Goal: Task Accomplishment & Management: Complete application form

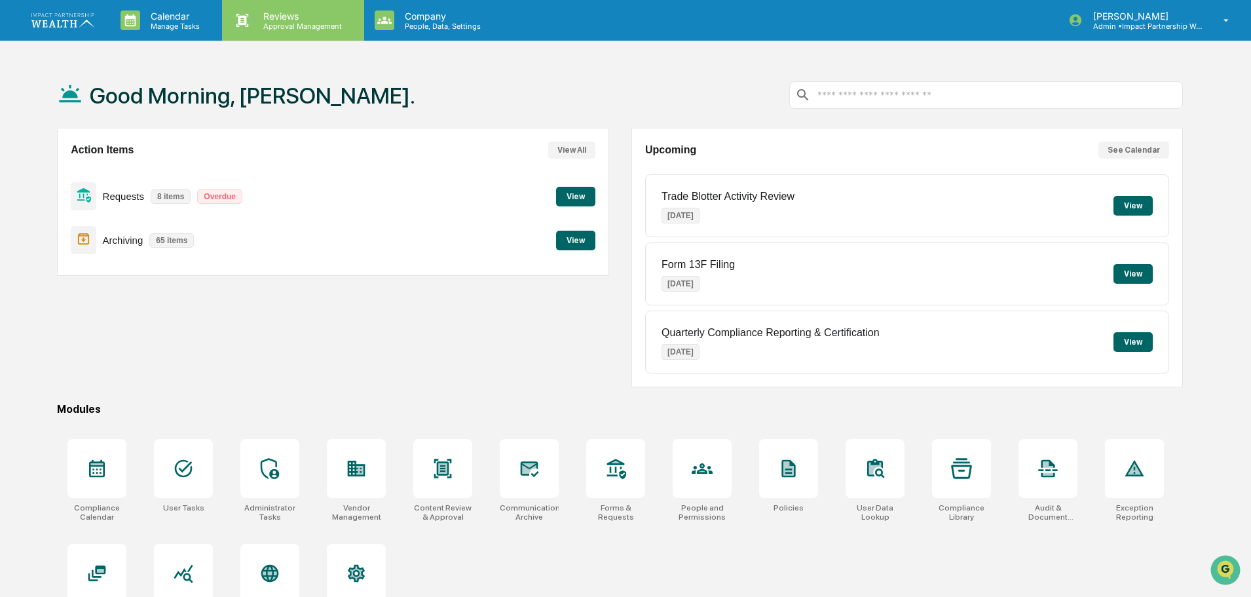
click at [310, 22] on p "Approval Management" at bounding box center [301, 26] width 96 height 9
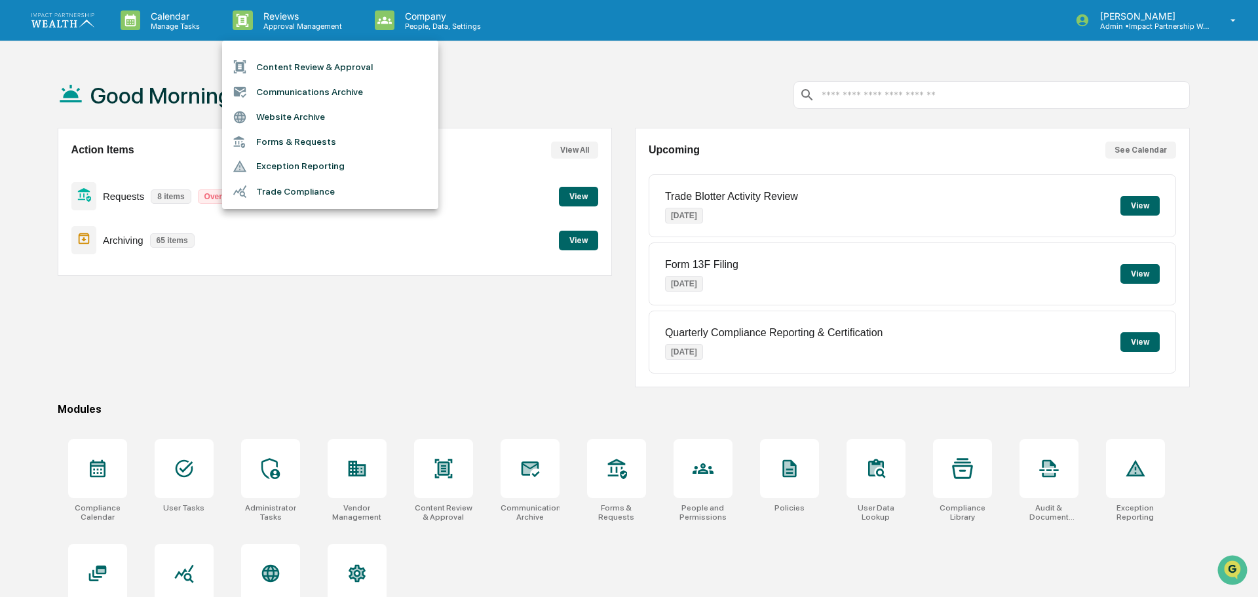
click at [284, 145] on li "Forms & Requests" at bounding box center [330, 142] width 216 height 24
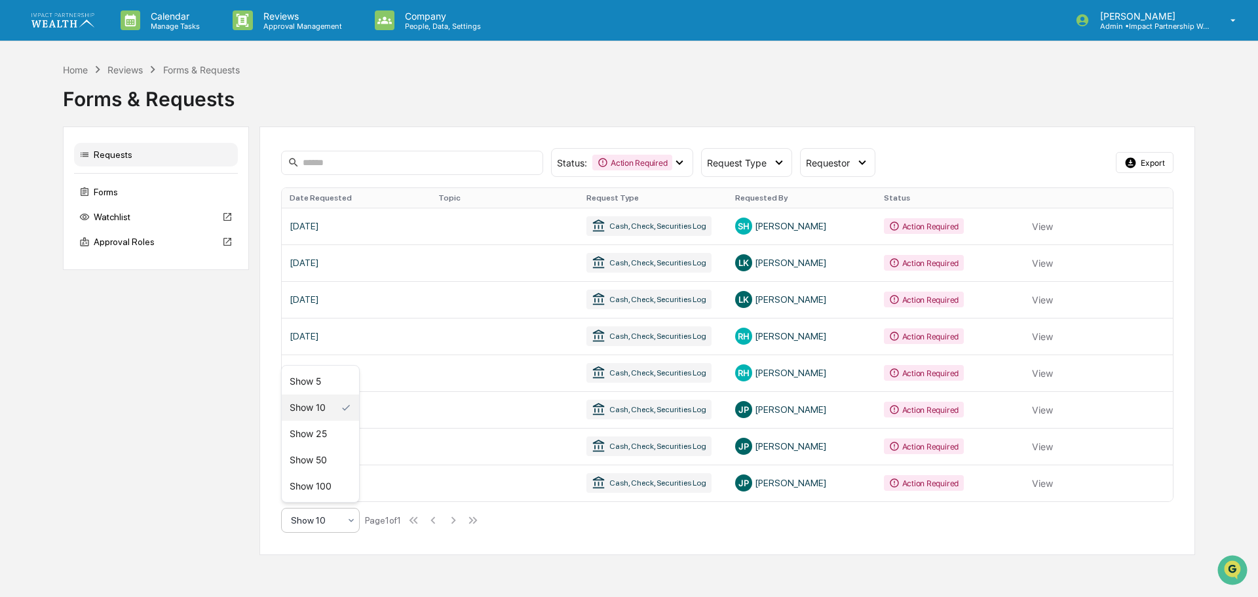
click at [341, 519] on div "Show 10" at bounding box center [315, 520] width 62 height 18
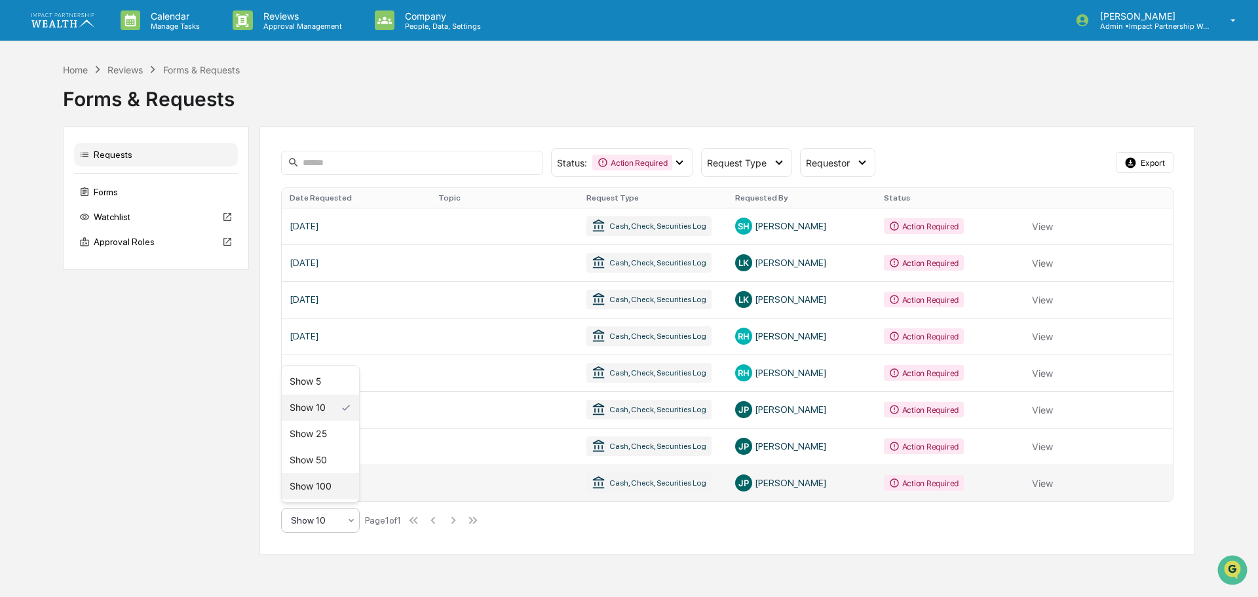
click at [321, 487] on div "Show 100" at bounding box center [320, 486] width 77 height 26
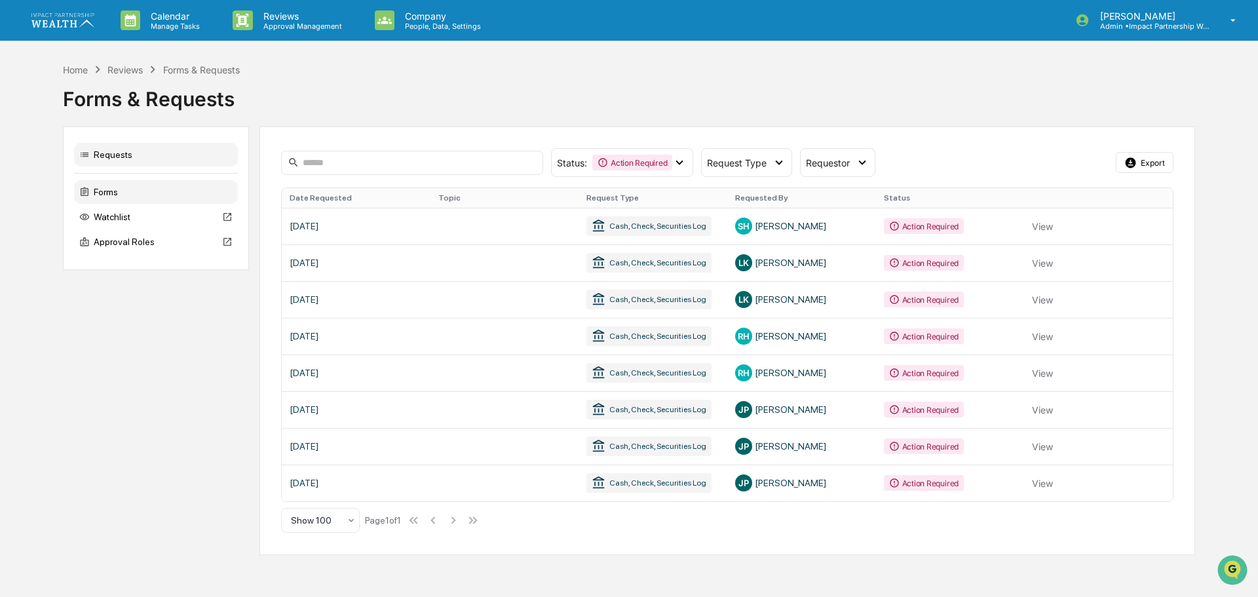
click at [110, 186] on div "Forms" at bounding box center [156, 192] width 164 height 24
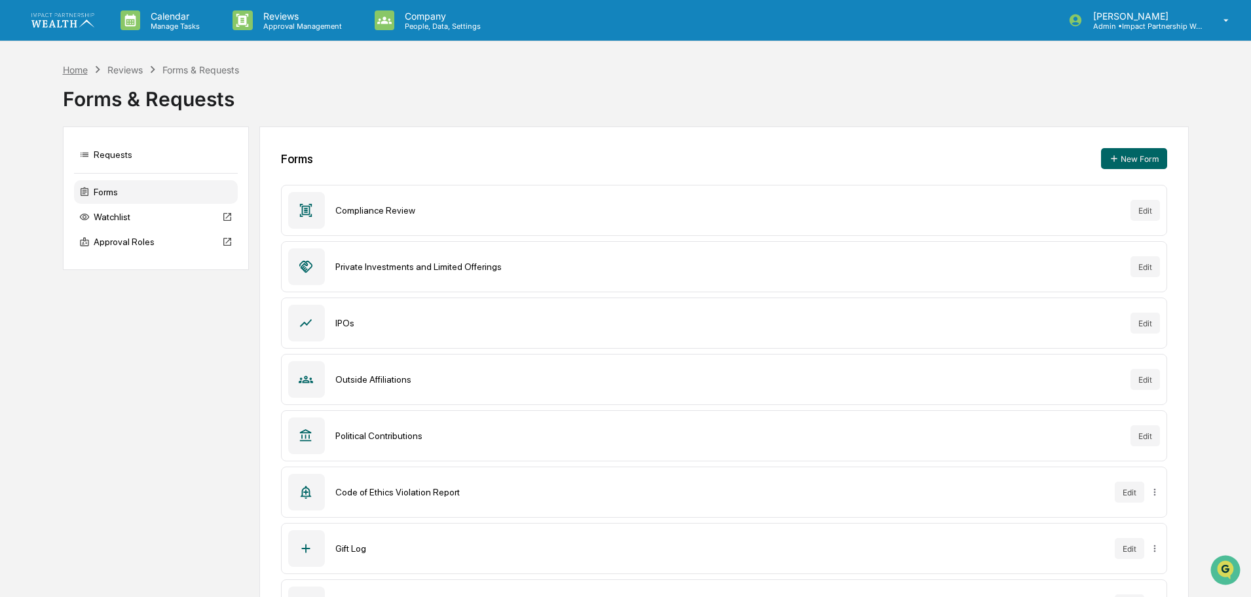
click at [77, 69] on div "Home" at bounding box center [75, 69] width 25 height 11
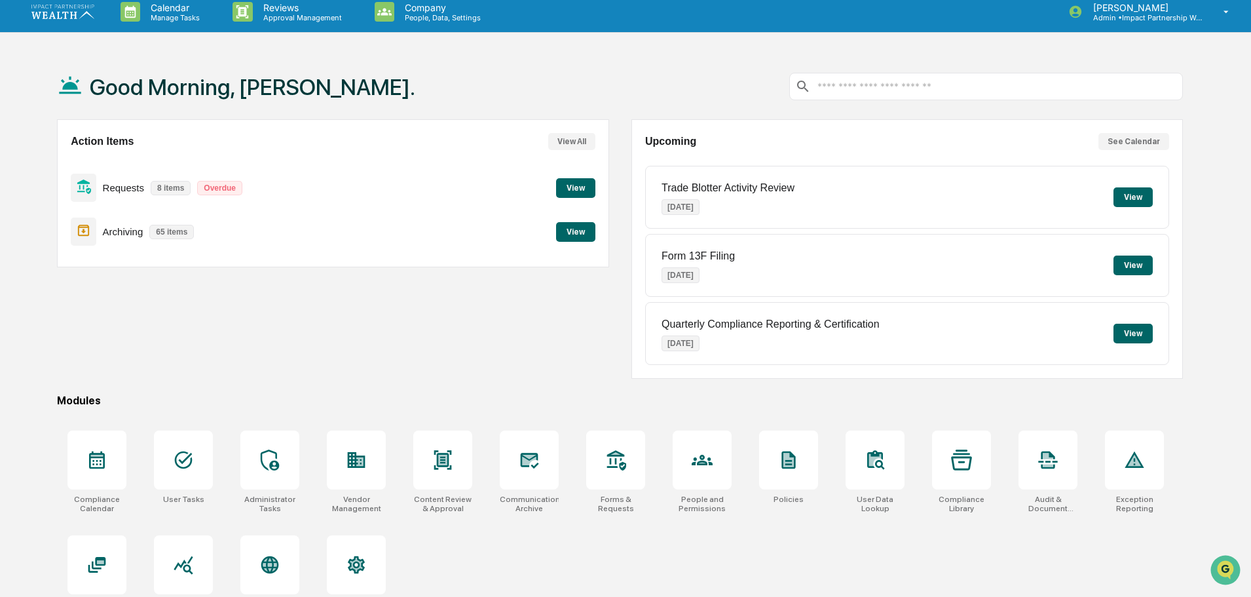
scroll to position [62, 0]
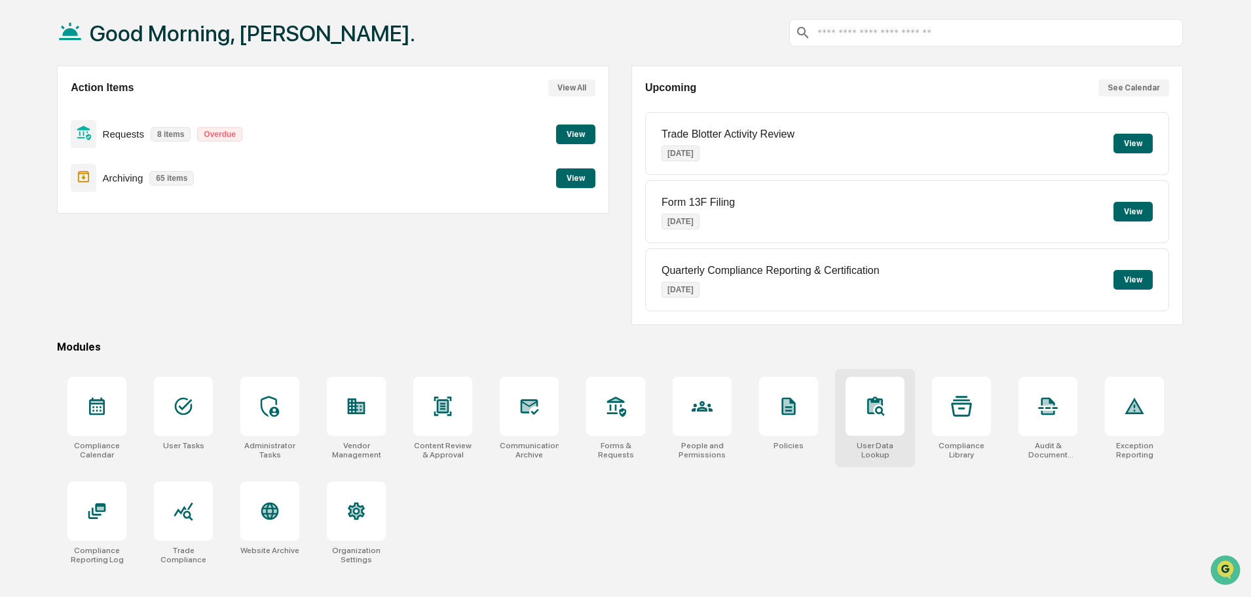
click at [881, 417] on div at bounding box center [875, 406] width 59 height 59
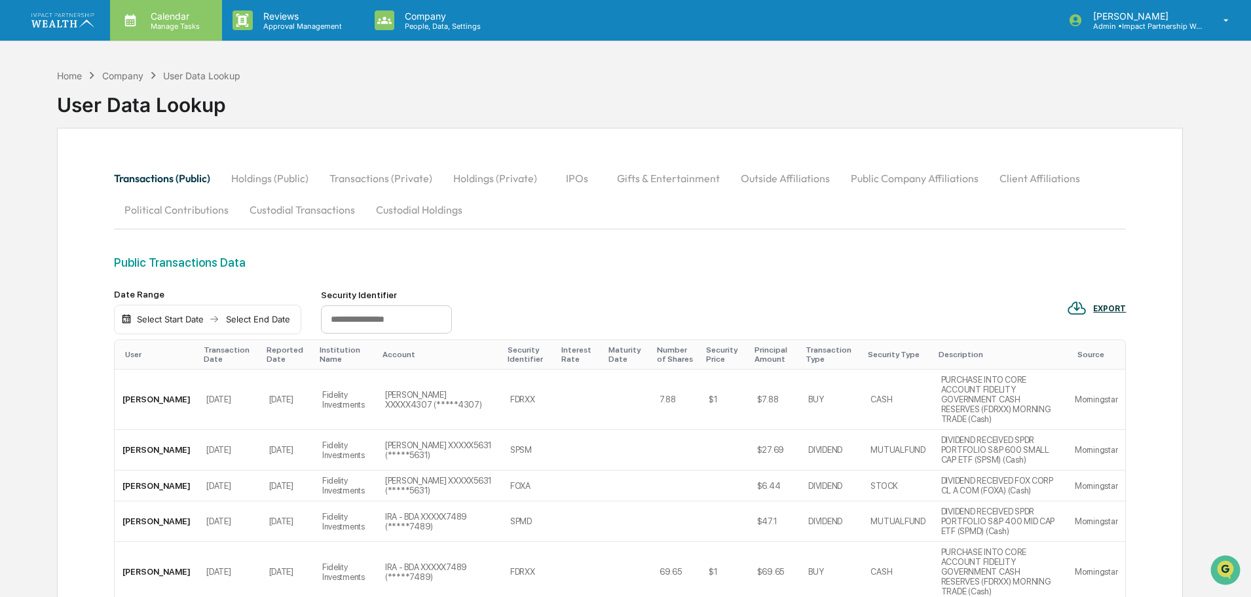
click at [156, 19] on p "Calendar" at bounding box center [173, 15] width 66 height 11
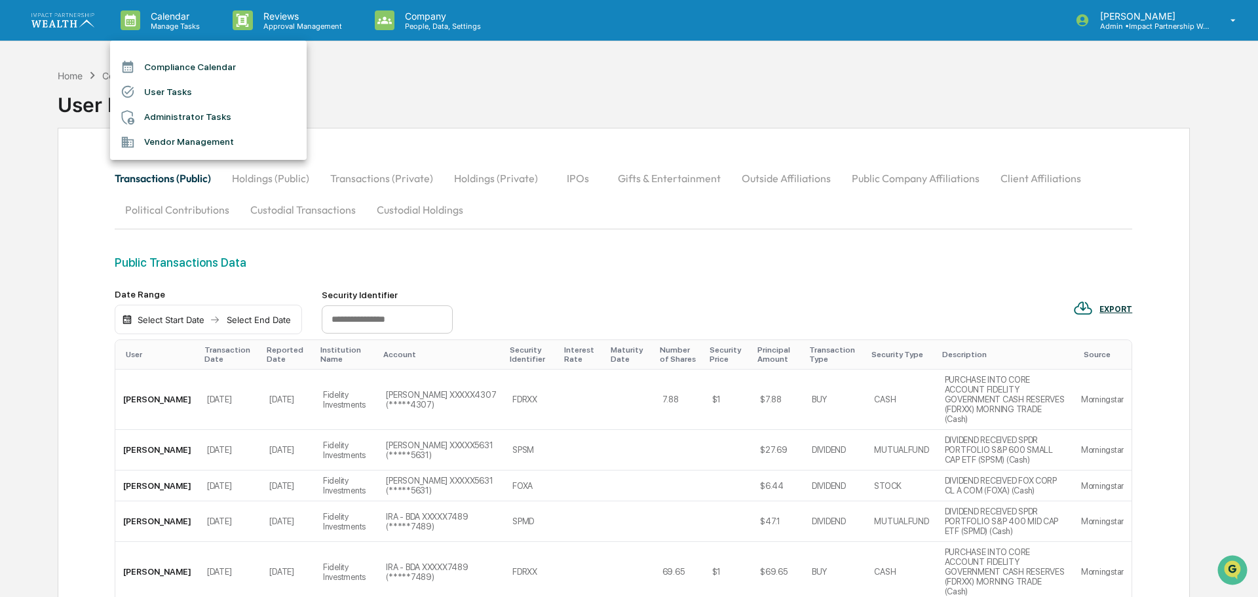
click at [64, 19] on div at bounding box center [629, 298] width 1258 height 597
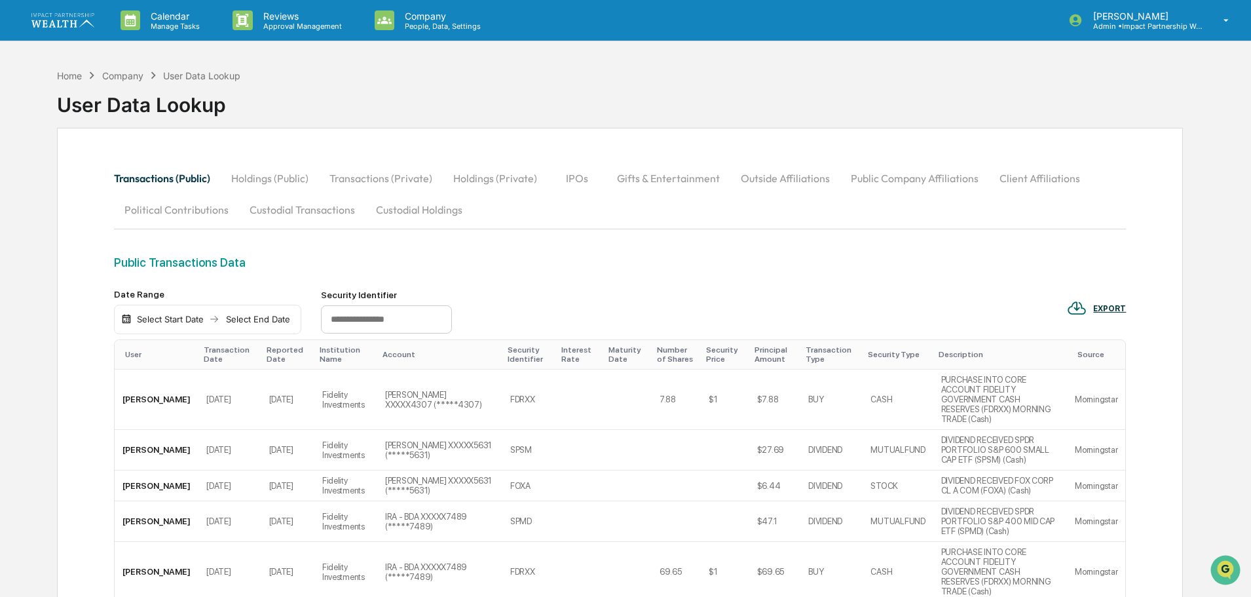
click at [66, 24] on img at bounding box center [62, 20] width 63 height 14
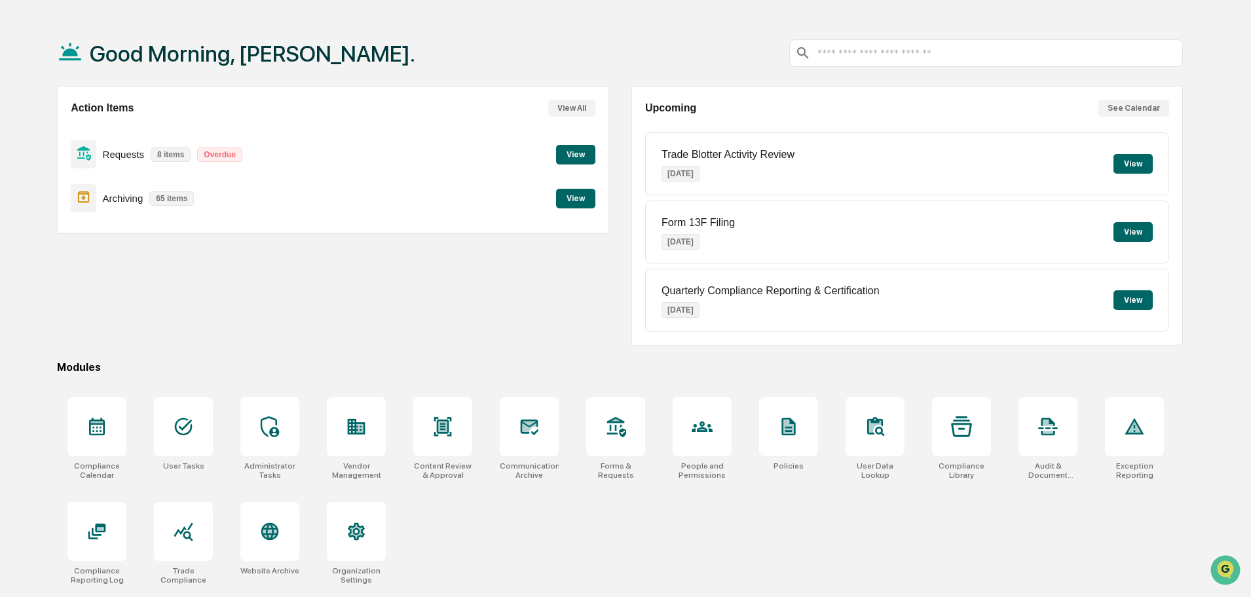
scroll to position [62, 0]
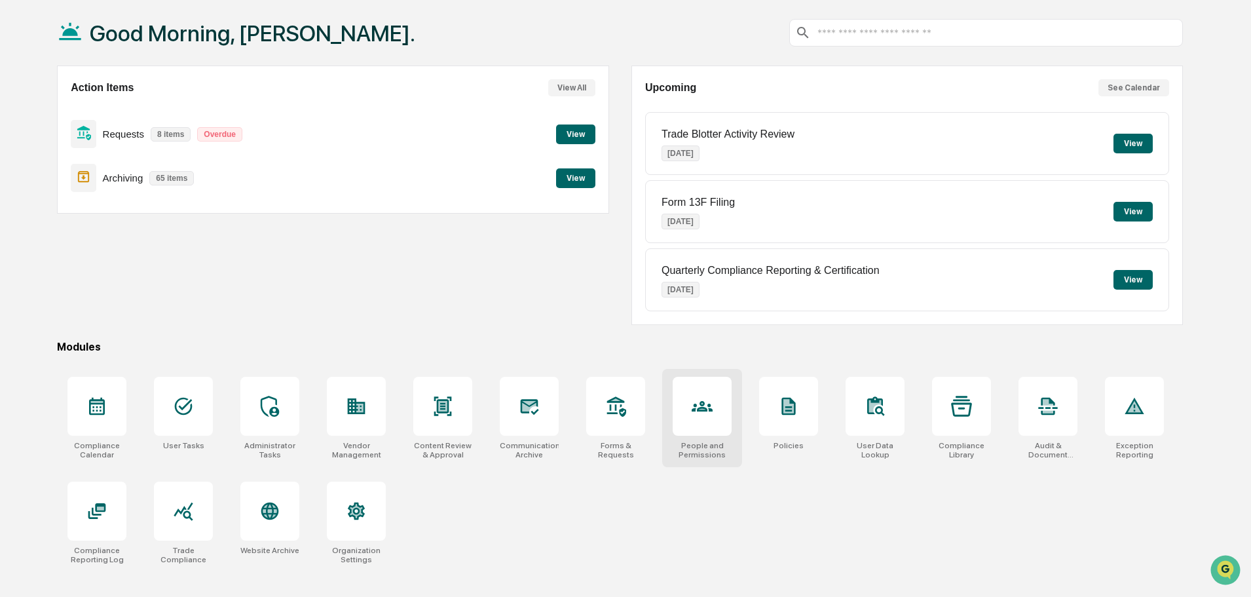
click at [715, 422] on div at bounding box center [702, 406] width 59 height 59
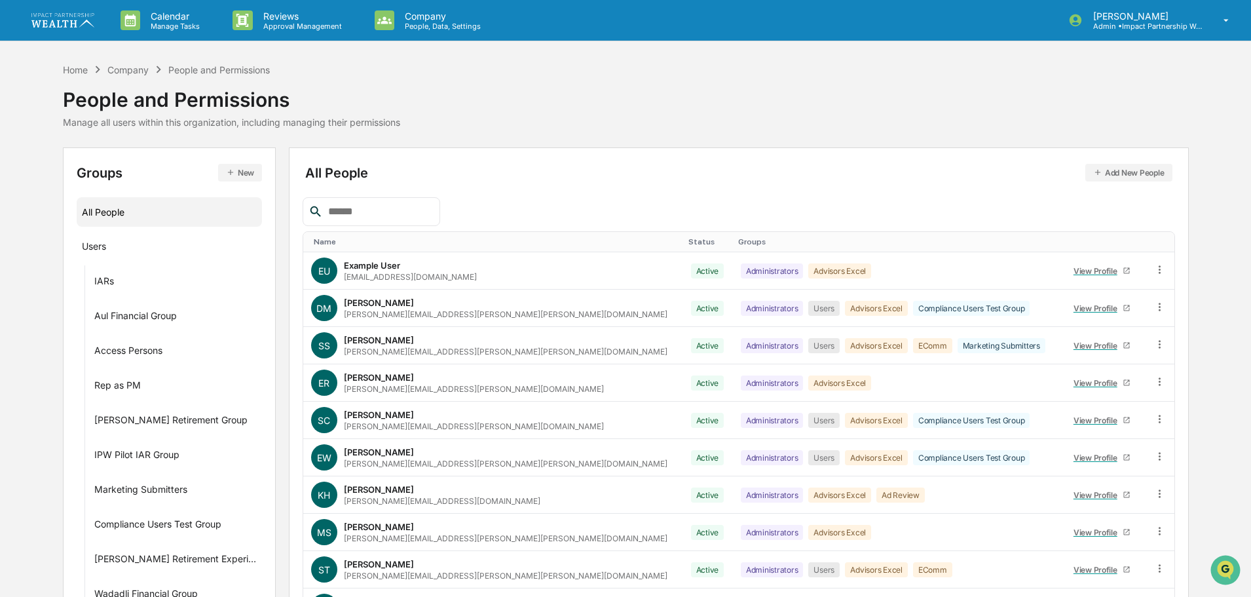
click at [337, 206] on input "text" at bounding box center [378, 211] width 111 height 17
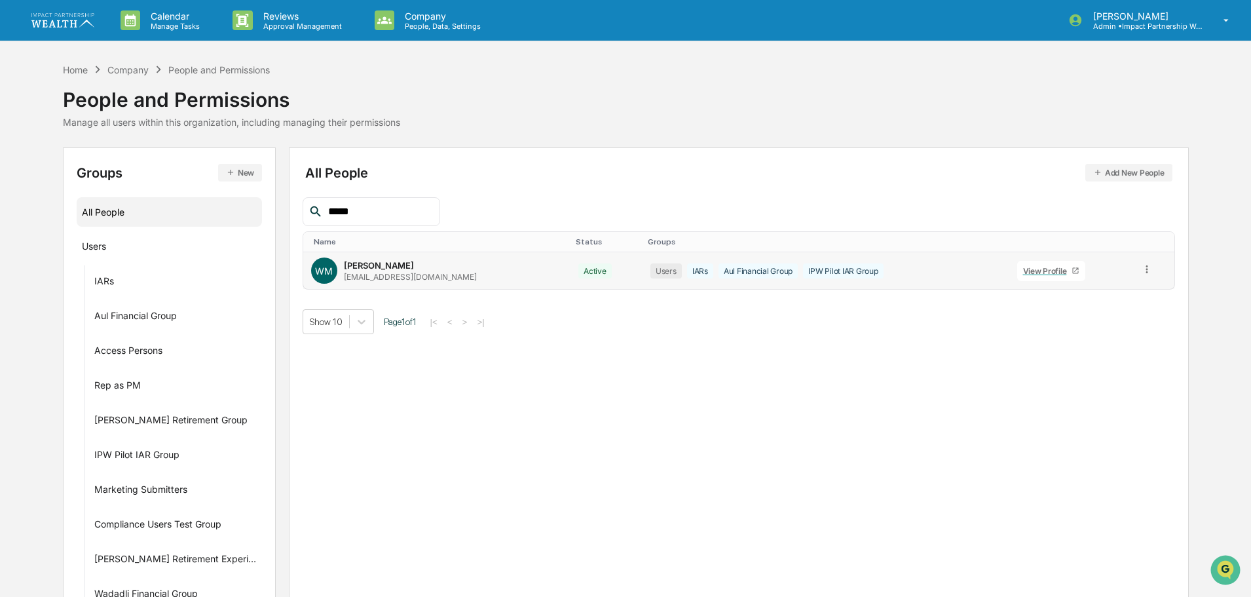
type input "*****"
click at [1023, 268] on div "View Profile" at bounding box center [1047, 271] width 49 height 10
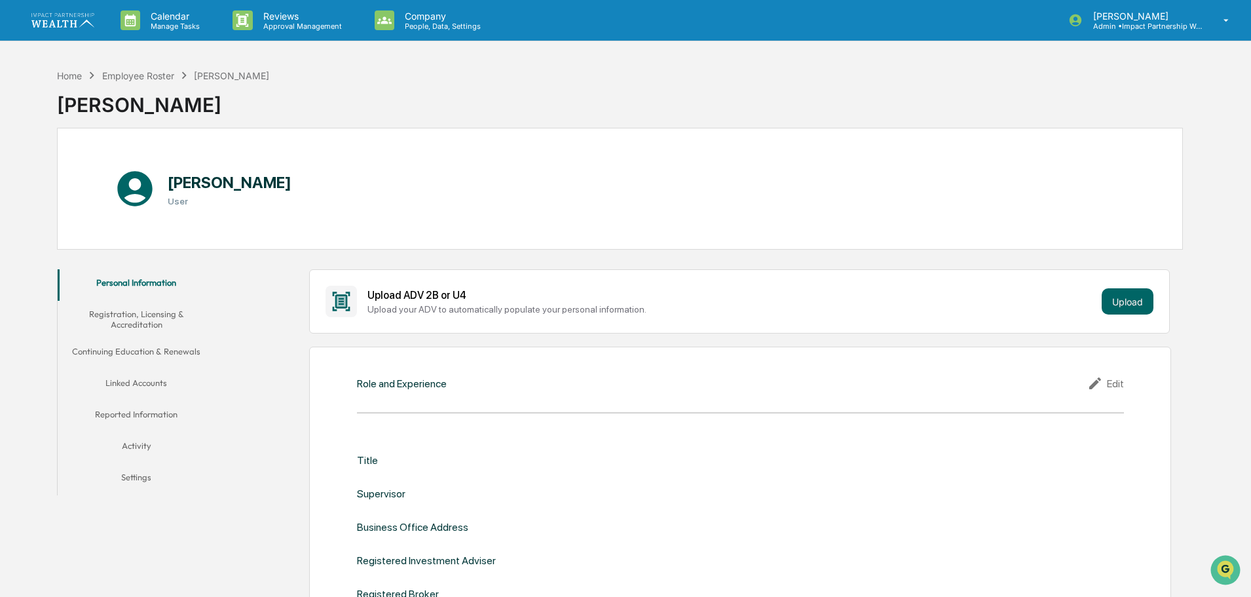
click at [136, 316] on button "Registration, Licensing & Accreditation" at bounding box center [136, 319] width 157 height 37
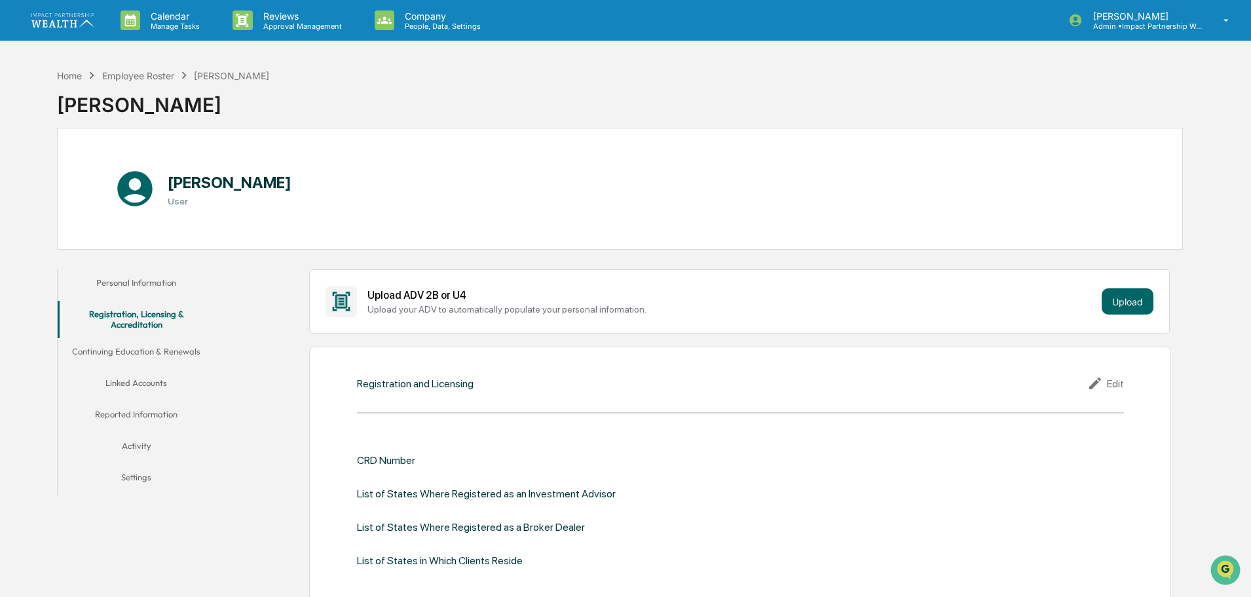
click at [131, 449] on button "Activity" at bounding box center [136, 447] width 157 height 31
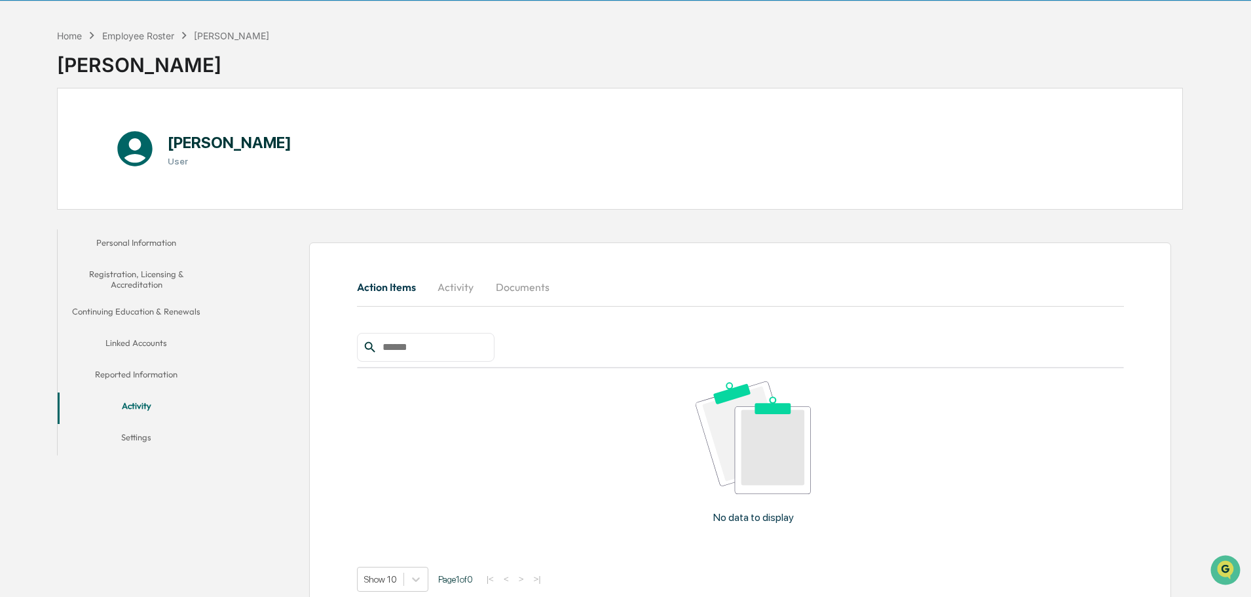
scroll to position [69, 0]
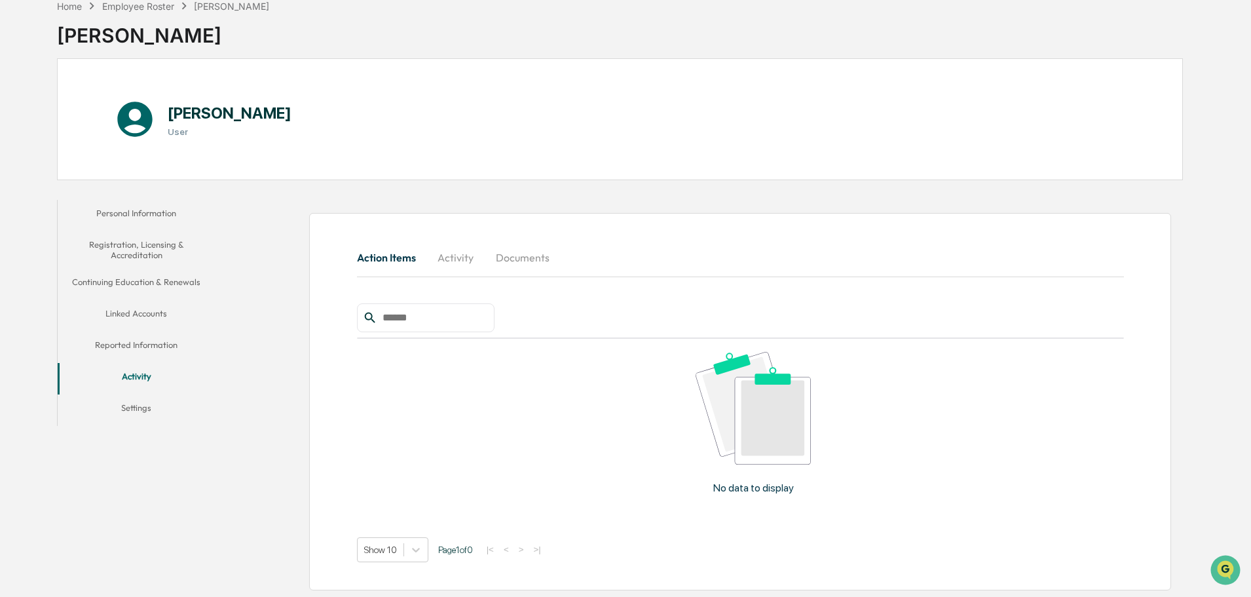
click at [458, 259] on button "Activity" at bounding box center [455, 257] width 59 height 31
click at [554, 257] on button "Documents" at bounding box center [522, 257] width 75 height 31
click at [126, 212] on button "Personal Information" at bounding box center [136, 215] width 157 height 31
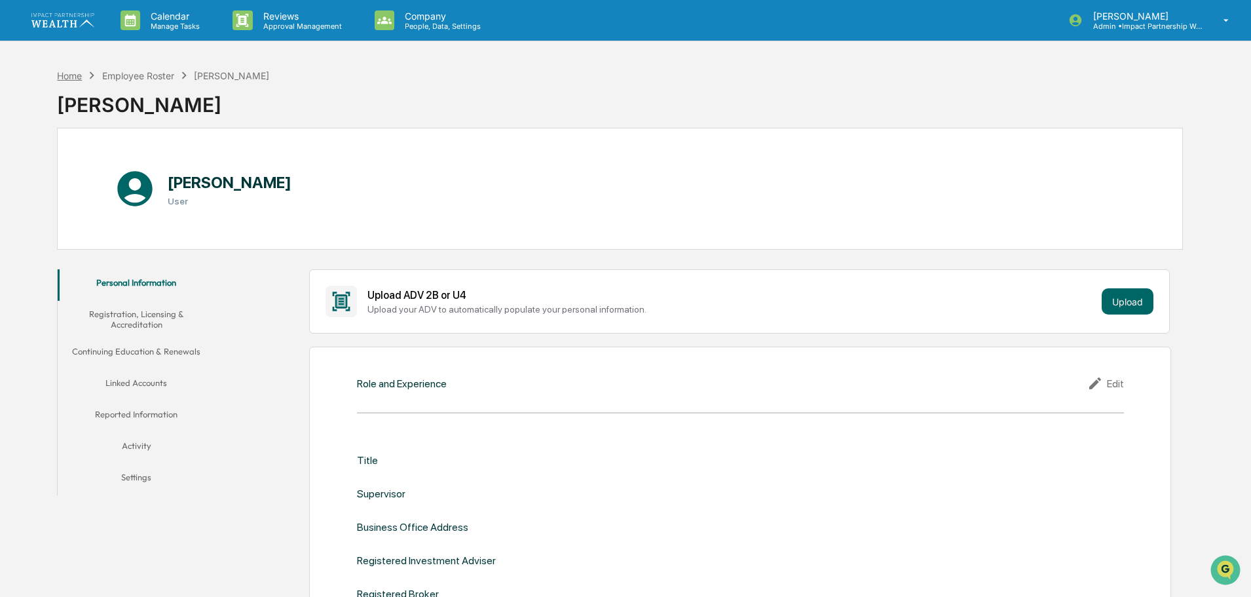
click at [63, 75] on div "Home" at bounding box center [69, 75] width 25 height 11
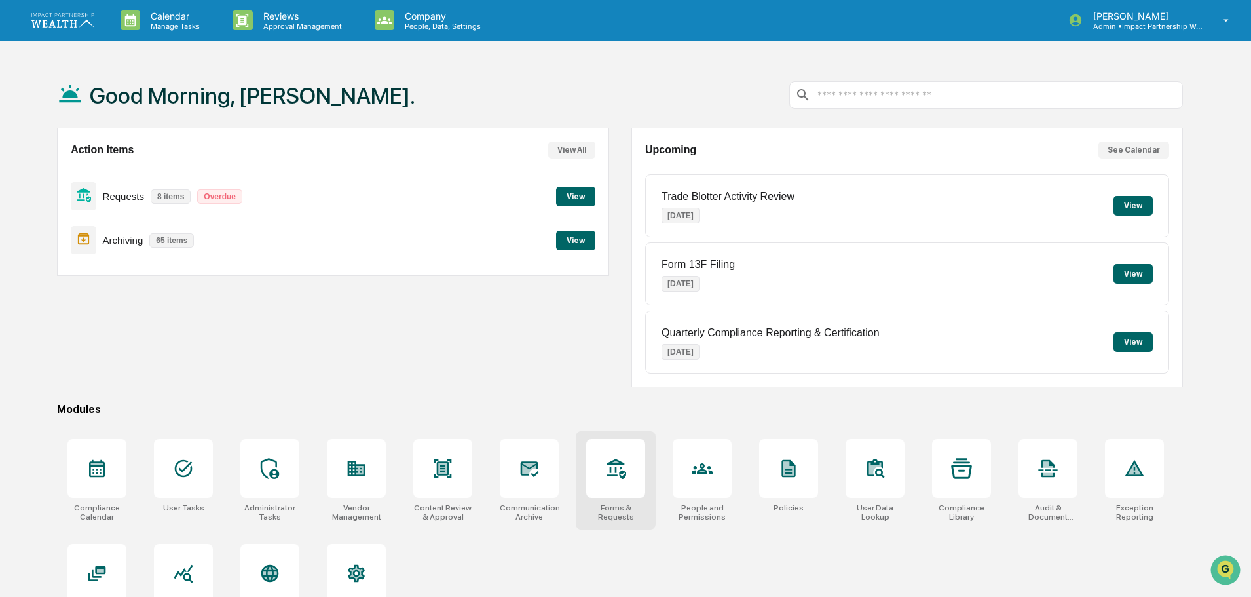
click at [615, 481] on div at bounding box center [615, 468] width 59 height 59
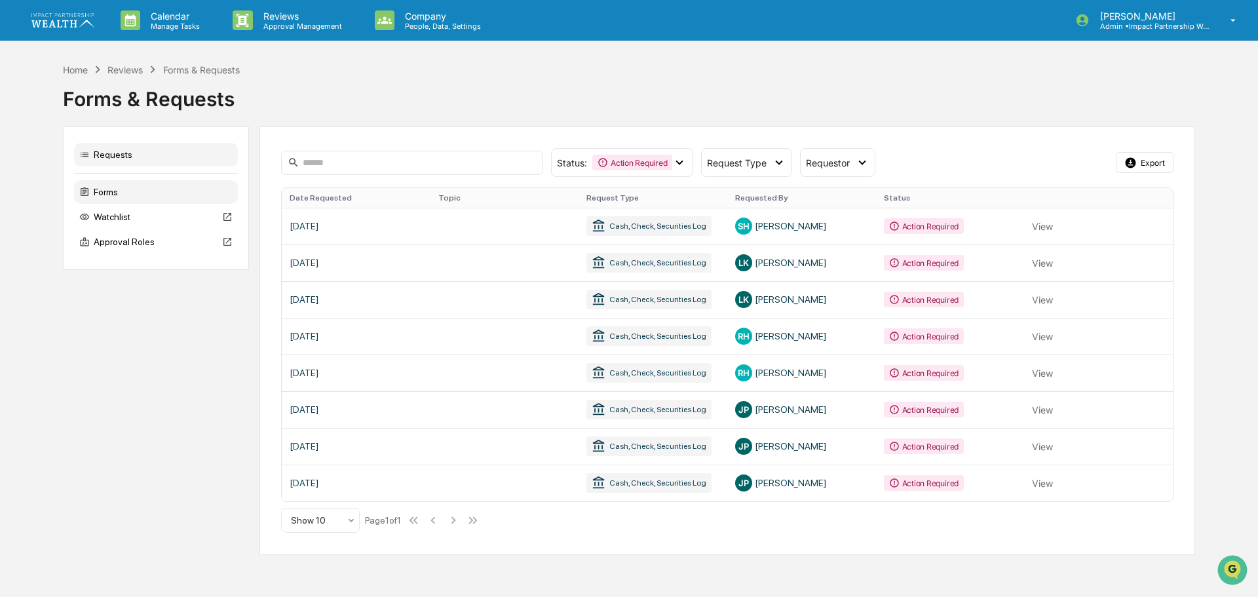
click at [104, 193] on div "Forms" at bounding box center [156, 192] width 164 height 24
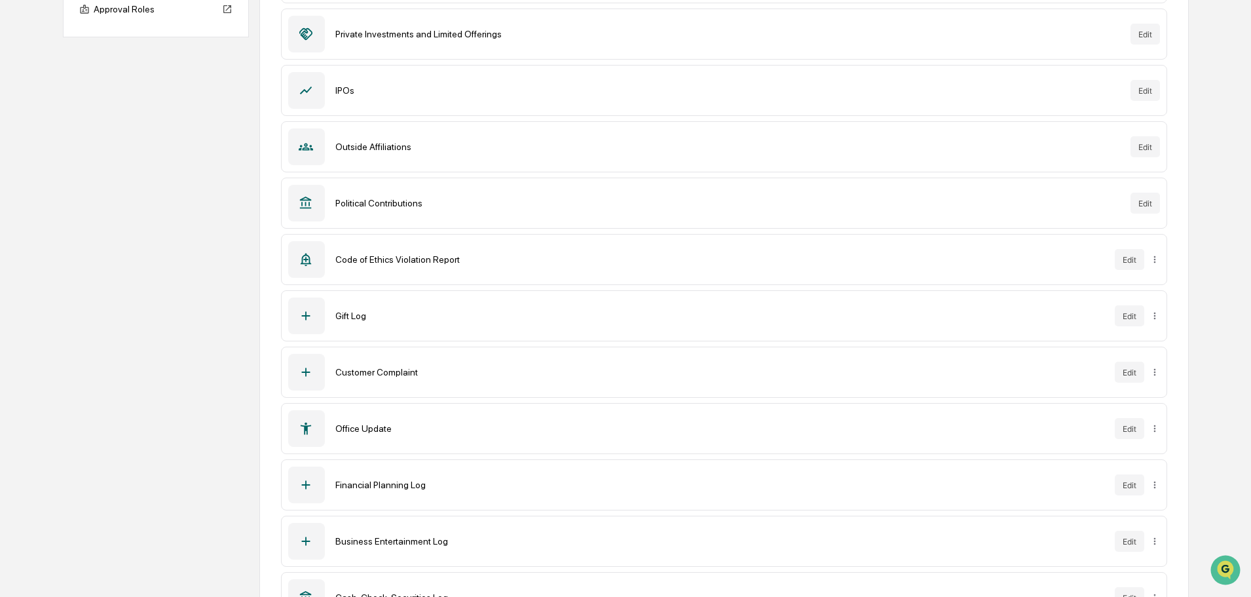
scroll to position [262, 0]
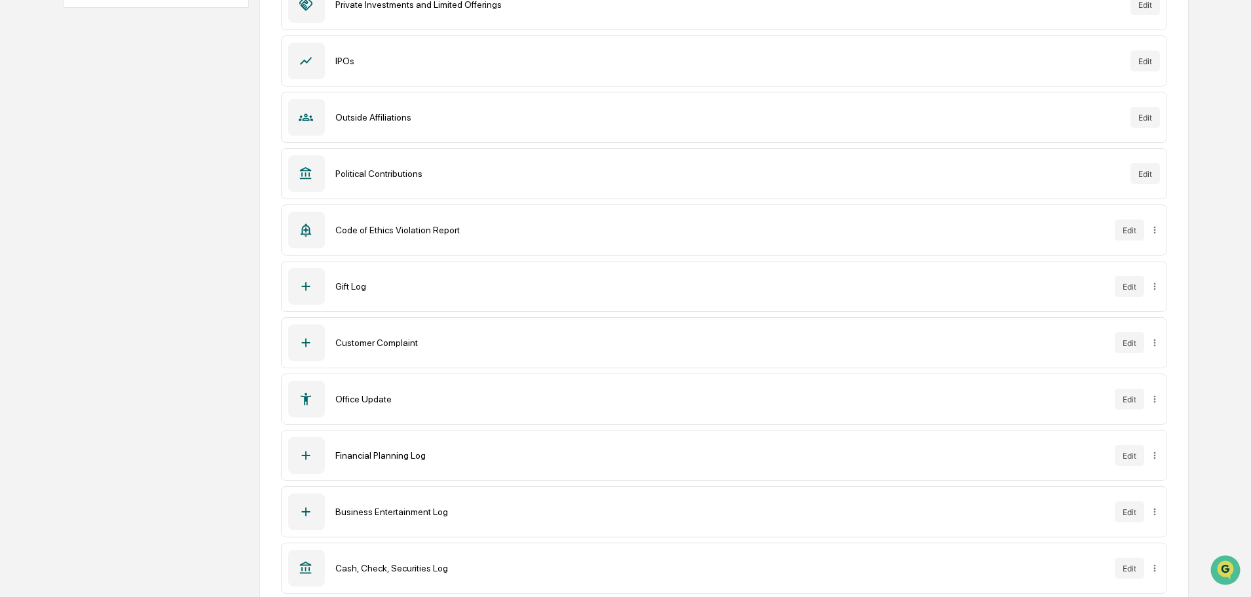
click at [363, 399] on div "Office Update" at bounding box center [719, 399] width 769 height 10
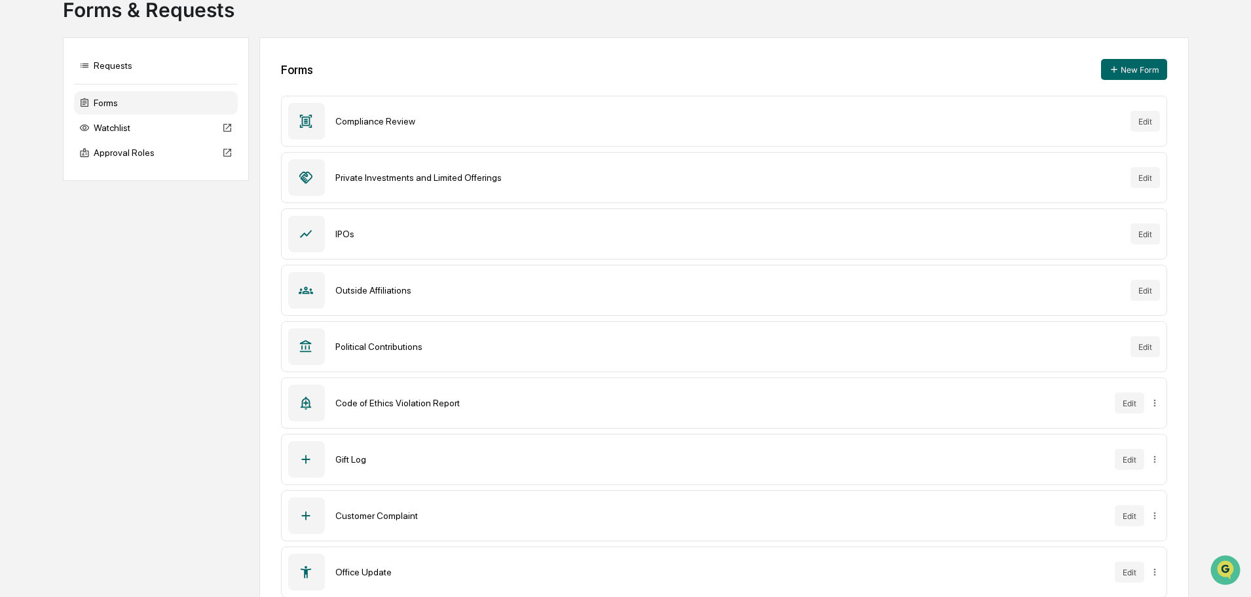
scroll to position [0, 0]
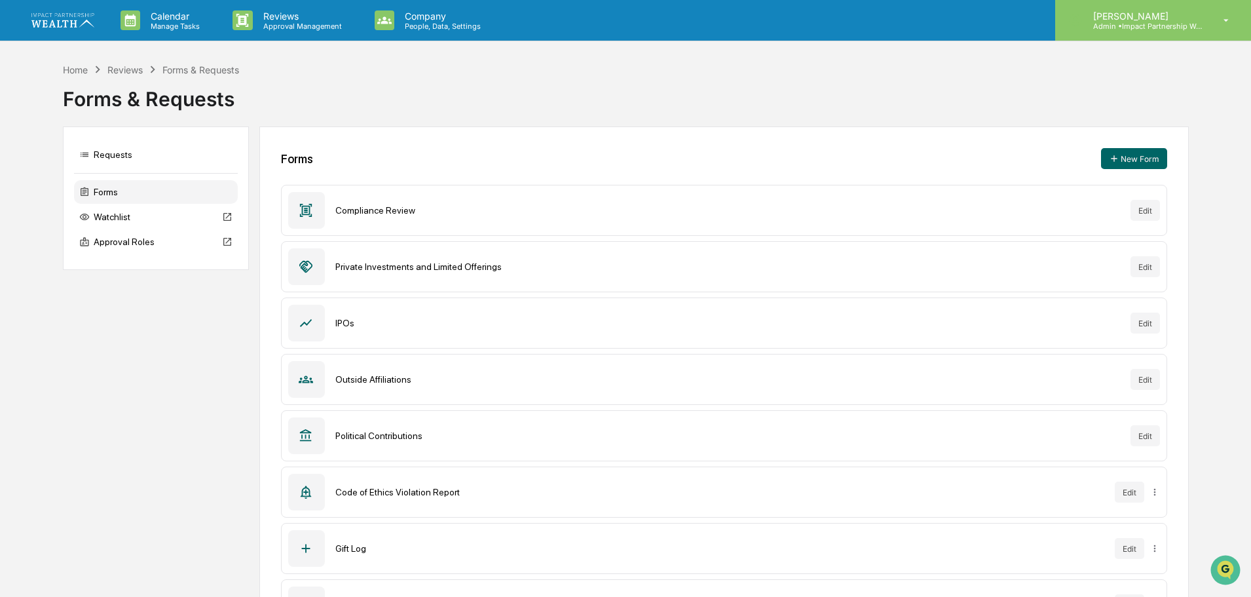
click at [1146, 29] on p "Admin • Impact Partnership Wealth" at bounding box center [1144, 26] width 122 height 9
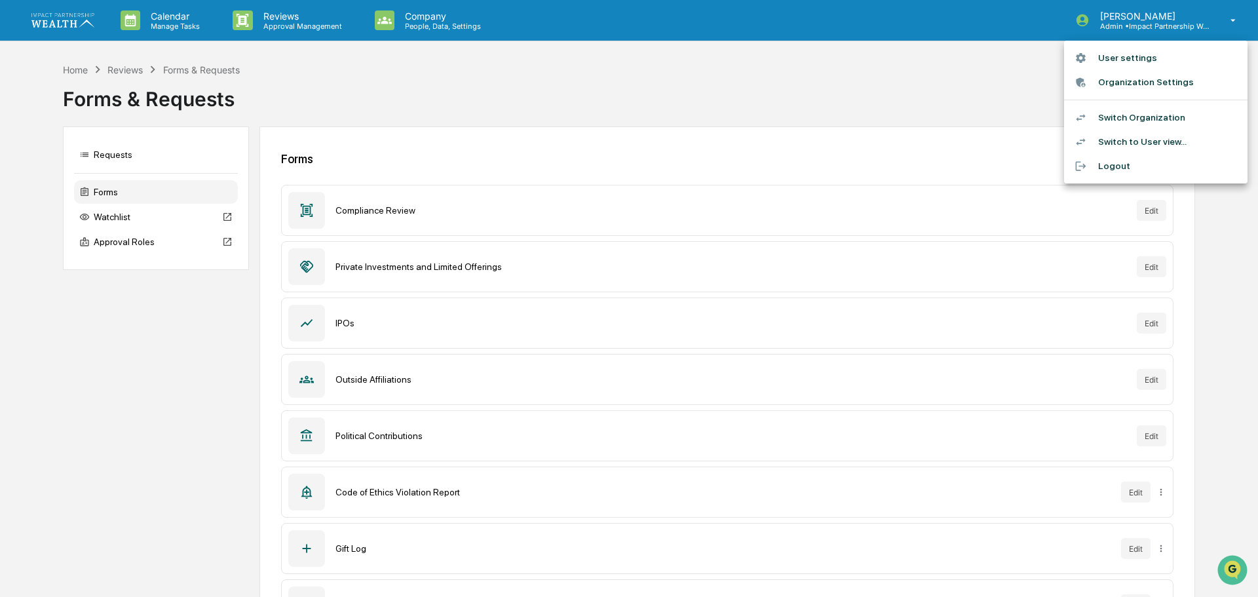
click at [1114, 139] on li "Switch to User view..." at bounding box center [1155, 142] width 183 height 24
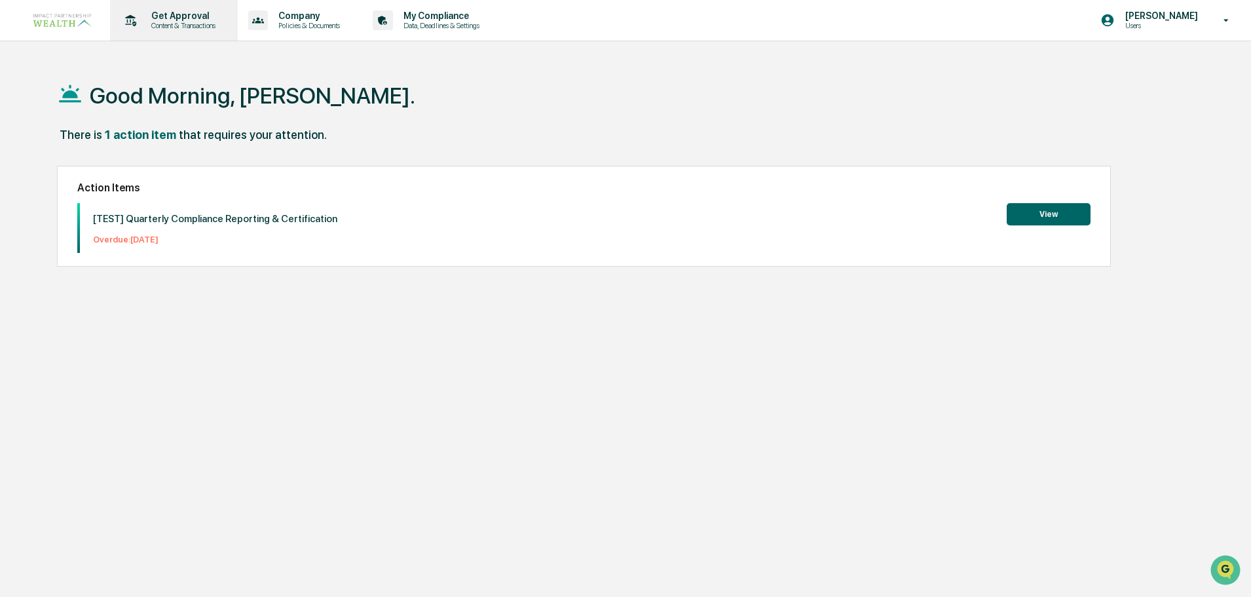
click at [194, 18] on p "Get Approval" at bounding box center [181, 15] width 81 height 10
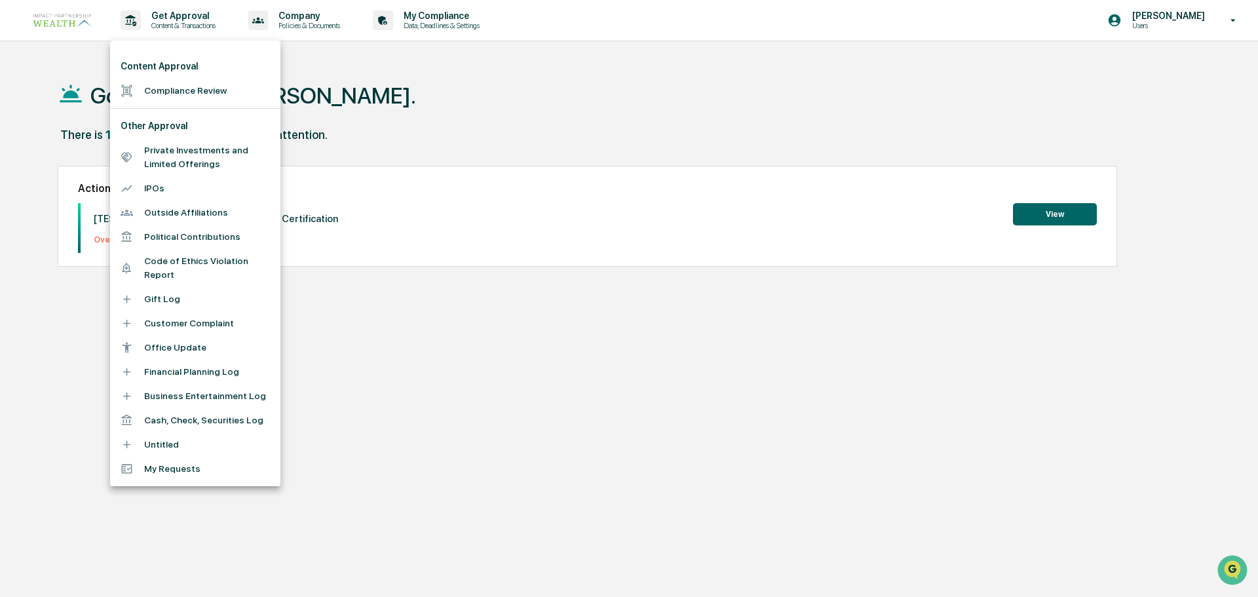
click at [171, 335] on li "Office Update" at bounding box center [195, 347] width 170 height 24
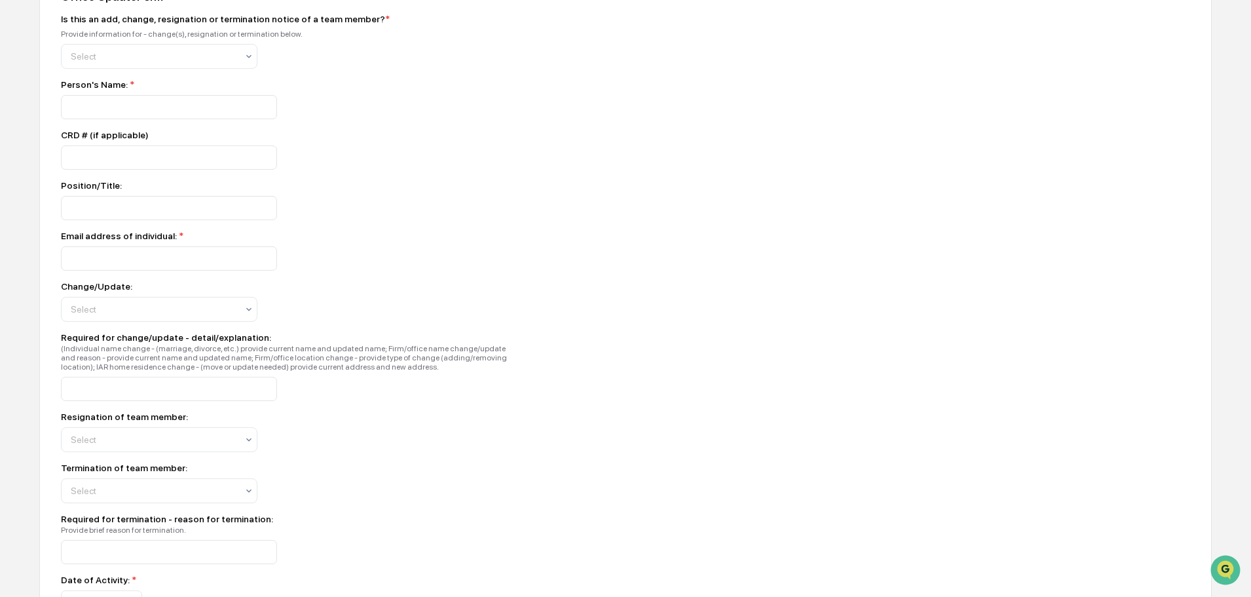
scroll to position [262, 0]
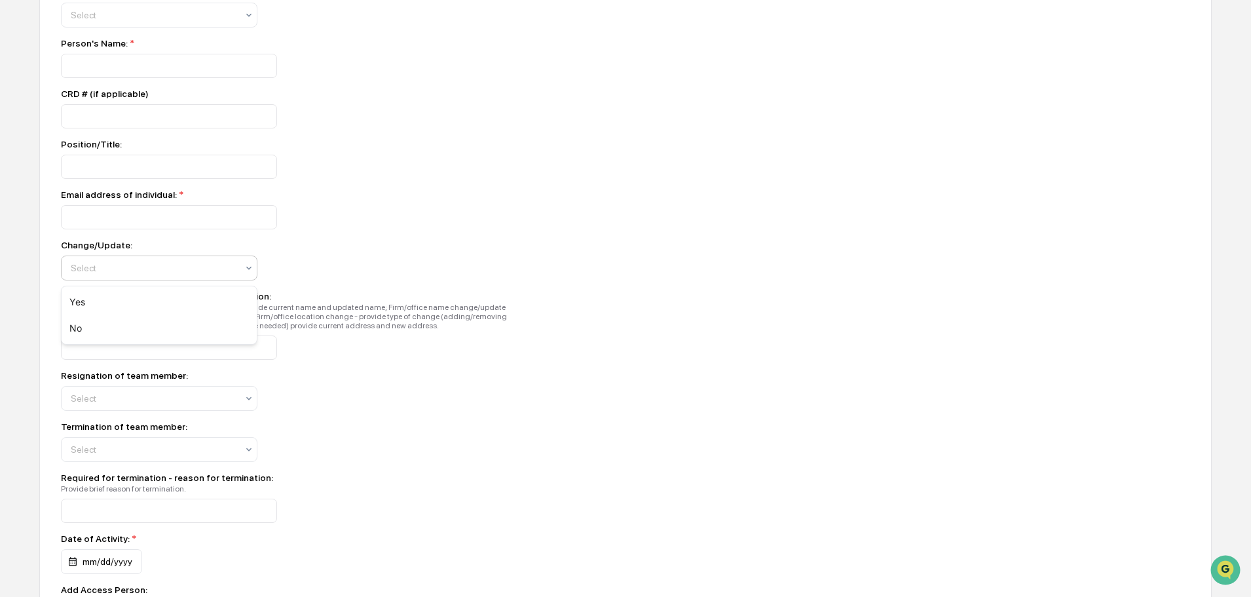
click at [227, 275] on div at bounding box center [154, 267] width 166 height 13
click at [190, 303] on div "Yes" at bounding box center [159, 302] width 195 height 26
